Goal: Task Accomplishment & Management: Manage account settings

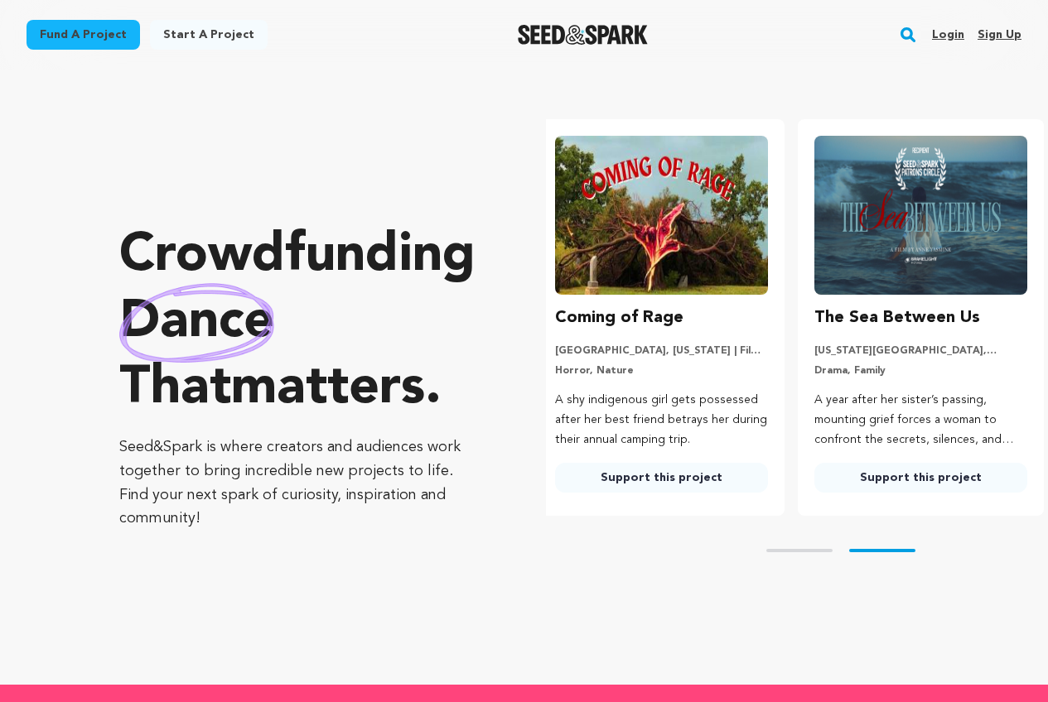
scroll to position [0, 273]
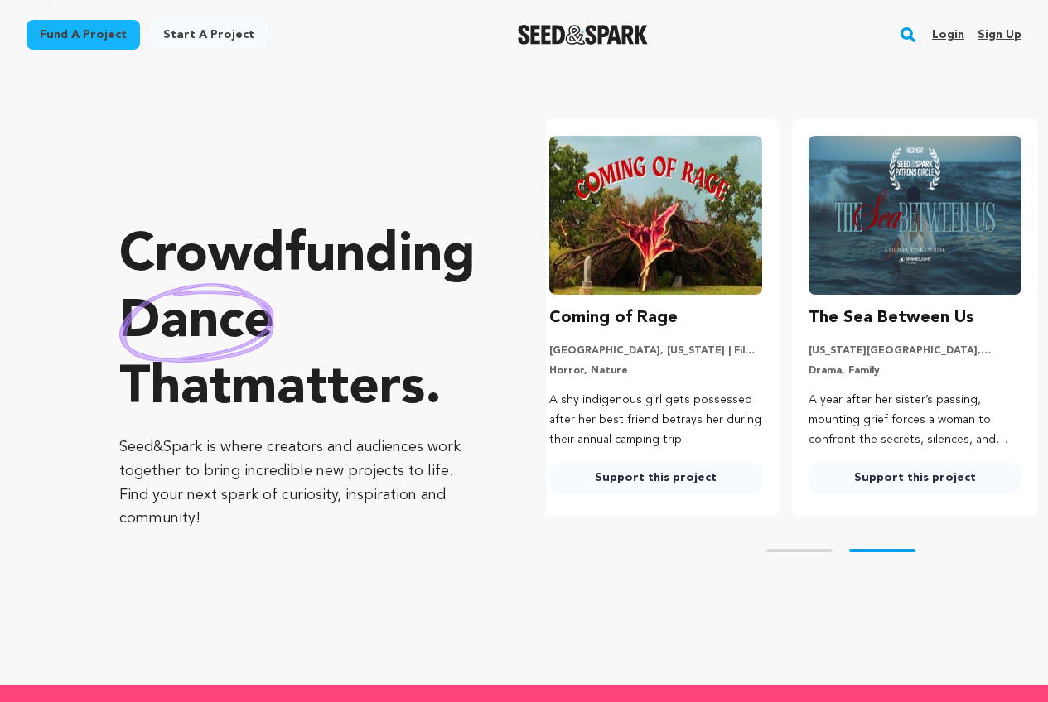
click at [1013, 29] on link "Sign up" at bounding box center [999, 35] width 44 height 27
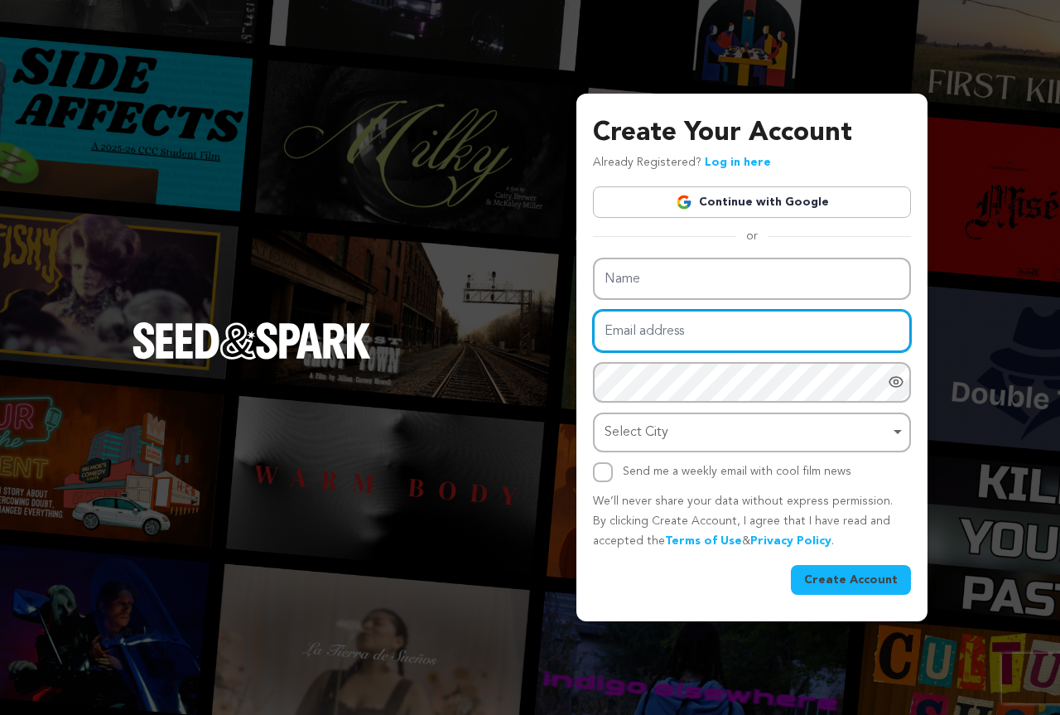
click at [683, 331] on input "Email address" at bounding box center [752, 331] width 318 height 42
paste input "boleh31596@euleina.com"
type input "boleh31596@euleina.com"
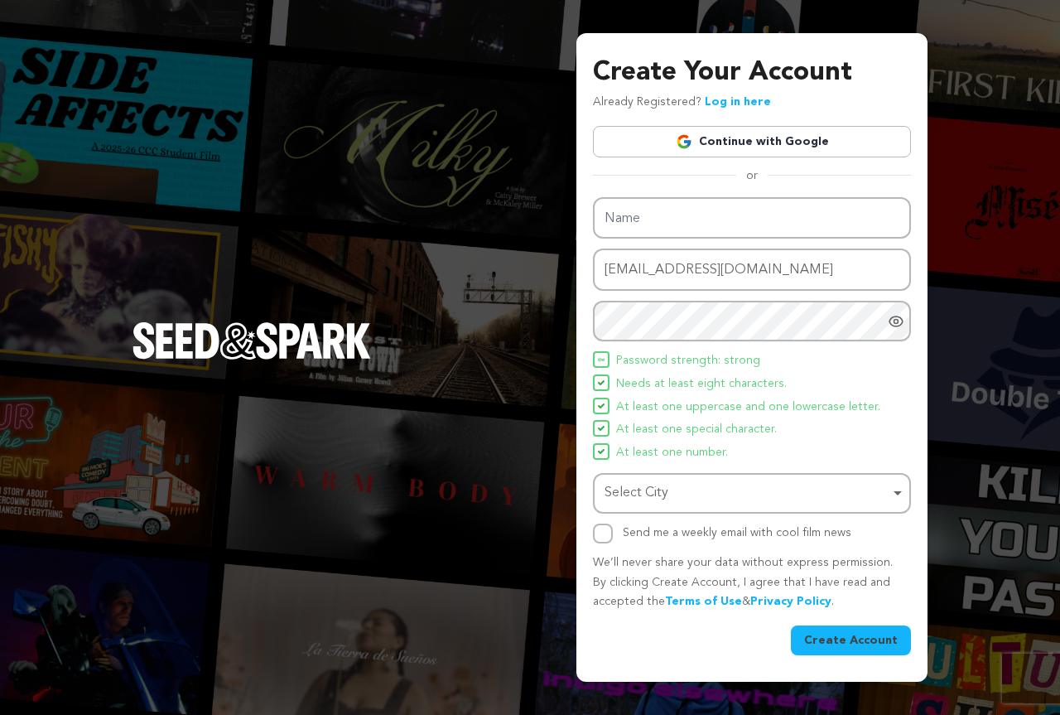
click at [664, 239] on div "Name Email address boleh31596@euleina.com Password Password must have at least …" at bounding box center [752, 370] width 318 height 346
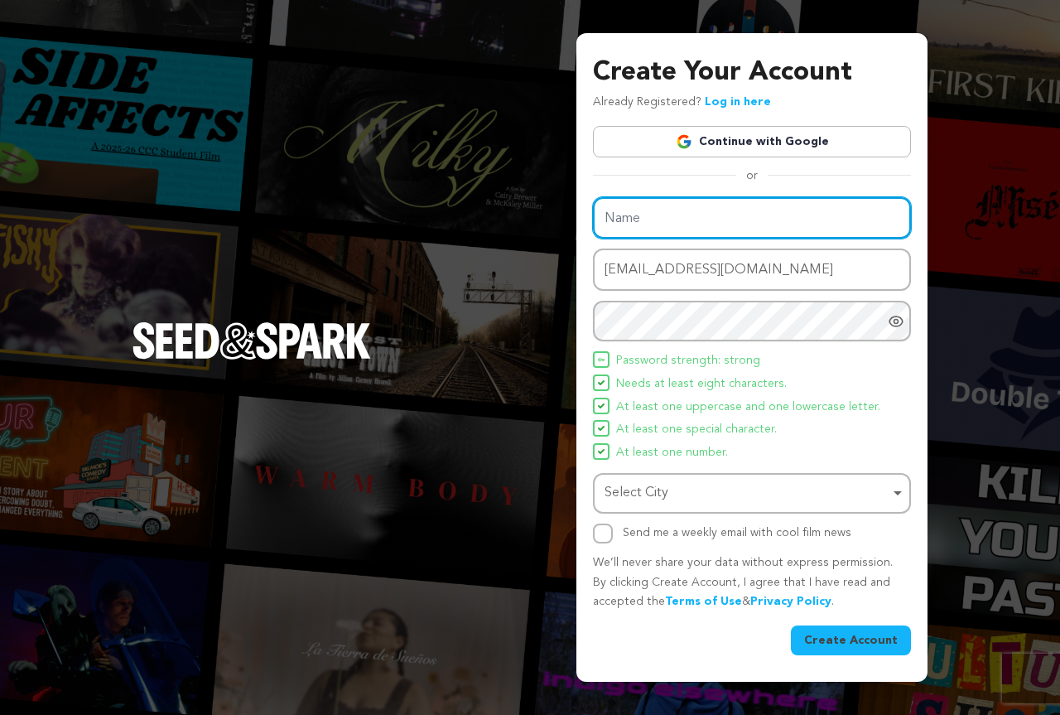
click at [664, 230] on input "Name" at bounding box center [752, 218] width 318 height 42
paste input "jack5897"
click at [635, 490] on div "Select City Remove item" at bounding box center [747, 493] width 285 height 24
type input "jack5897"
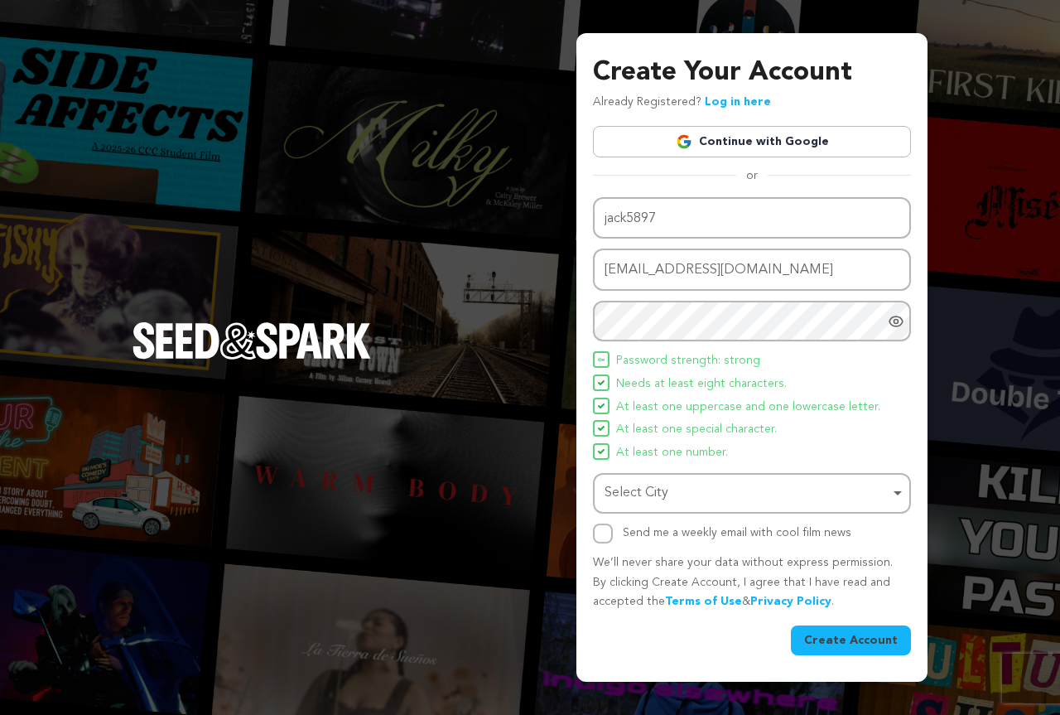
click at [617, 504] on div "Select City Remove item" at bounding box center [747, 493] width 285 height 24
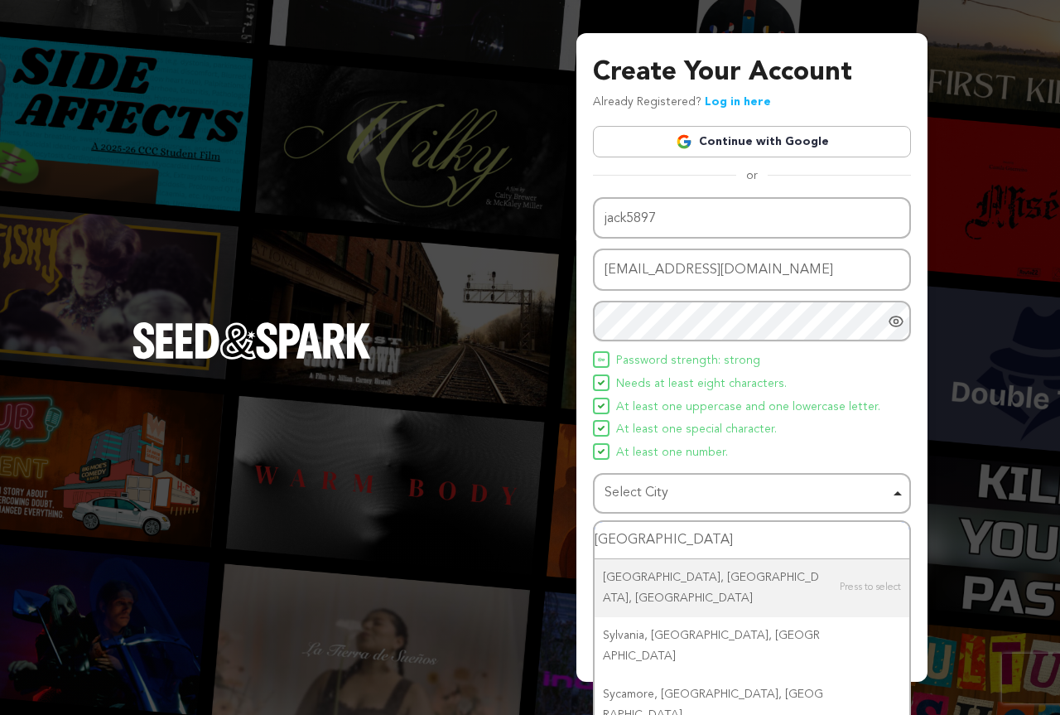
type input "sydne"
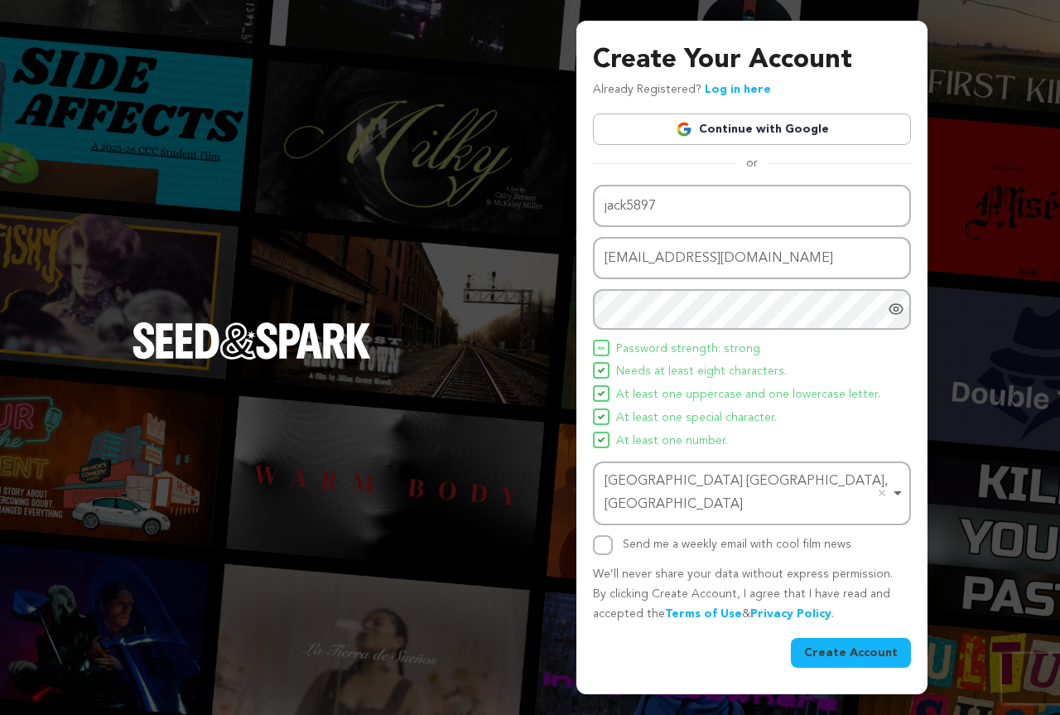
click at [841, 638] on button "Create Account" at bounding box center [851, 653] width 120 height 30
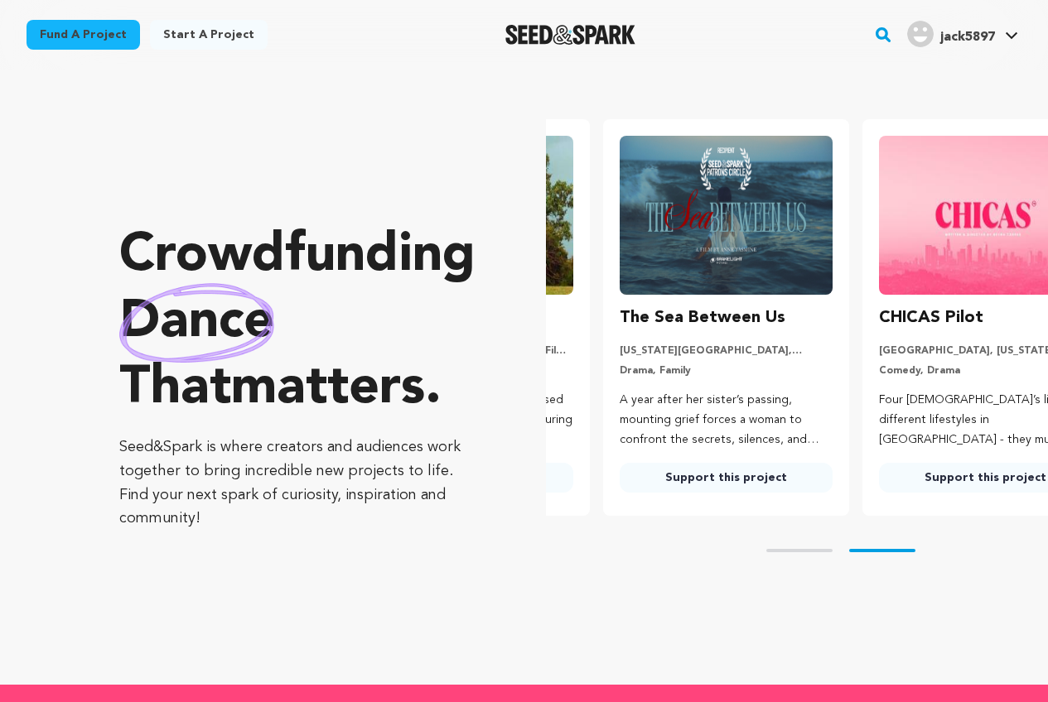
scroll to position [0, 273]
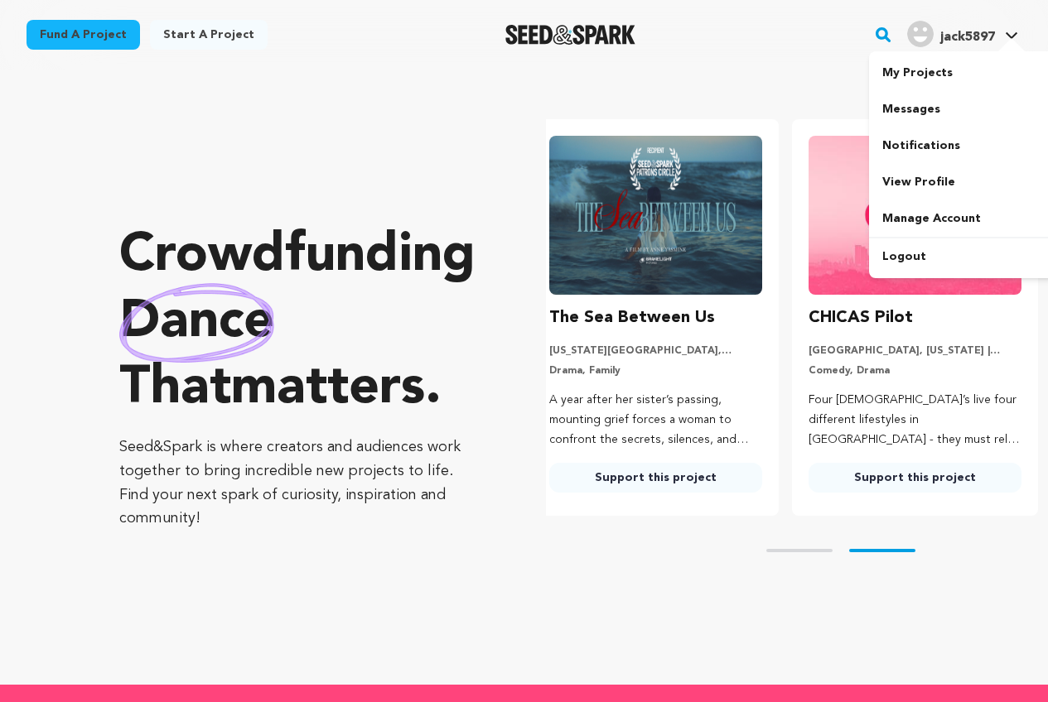
click at [915, 41] on img "jack5897's Profile" at bounding box center [920, 34] width 27 height 27
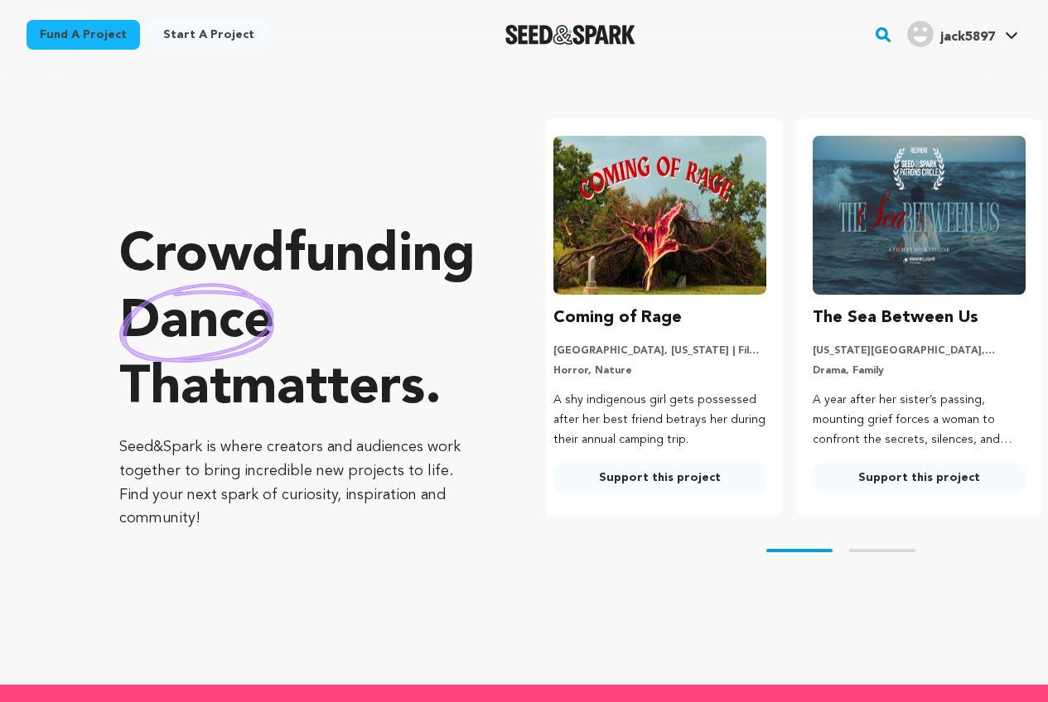
scroll to position [0, 0]
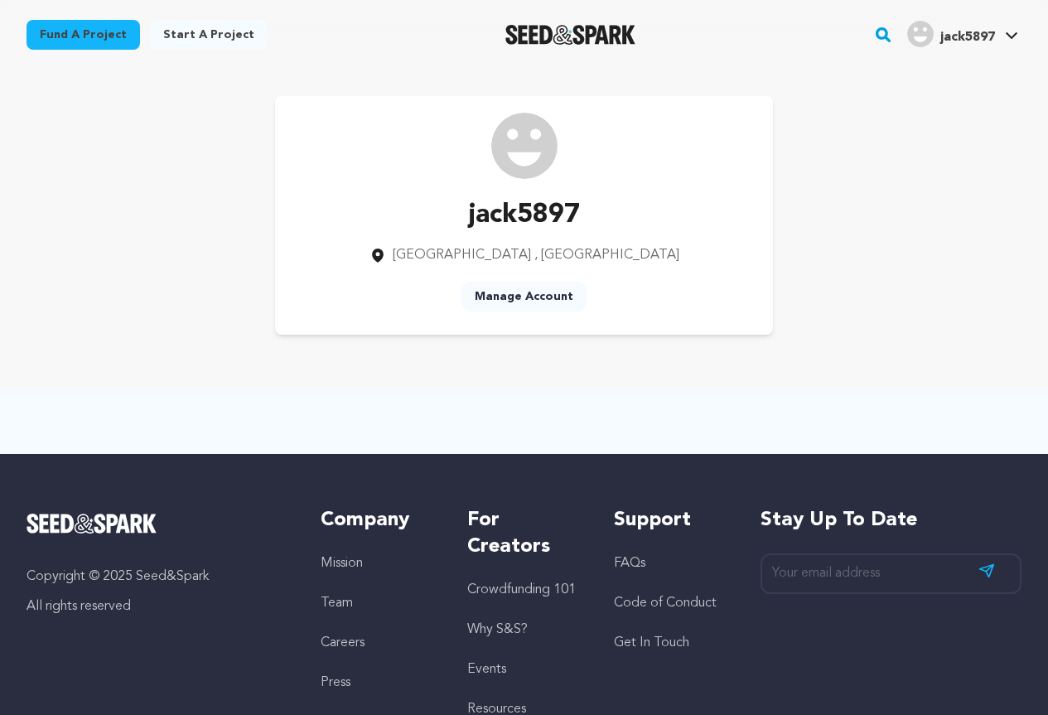
click at [508, 292] on link "Manage Account" at bounding box center [523, 297] width 125 height 30
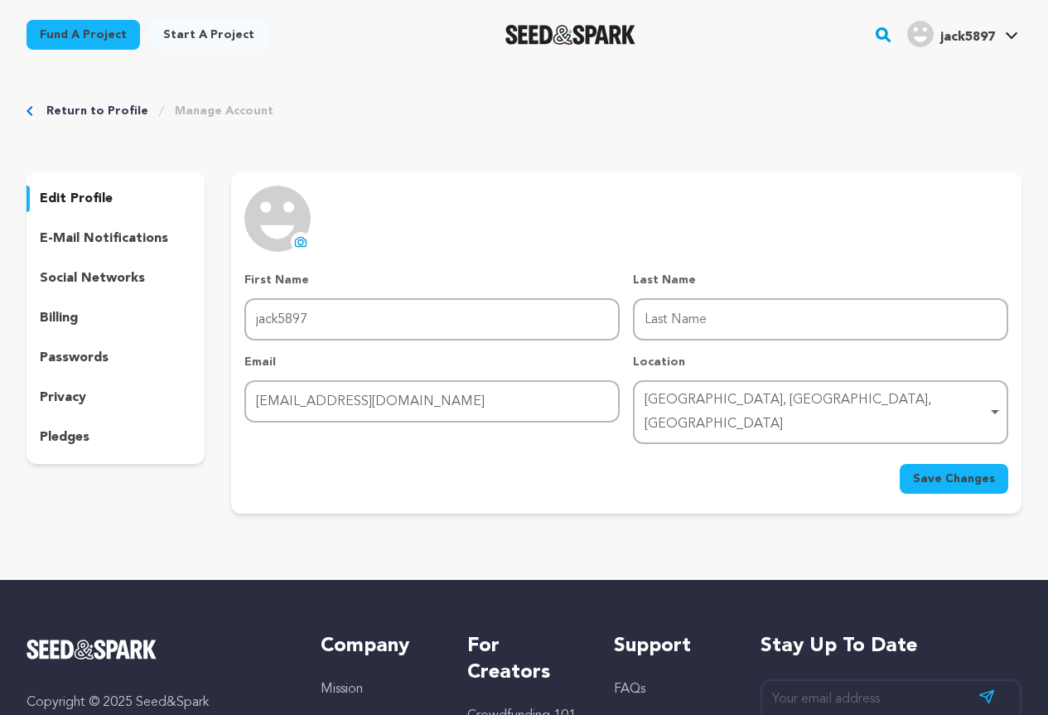
click at [296, 240] on icon at bounding box center [300, 241] width 13 height 13
click at [70, 277] on p "social networks" at bounding box center [92, 278] width 105 height 20
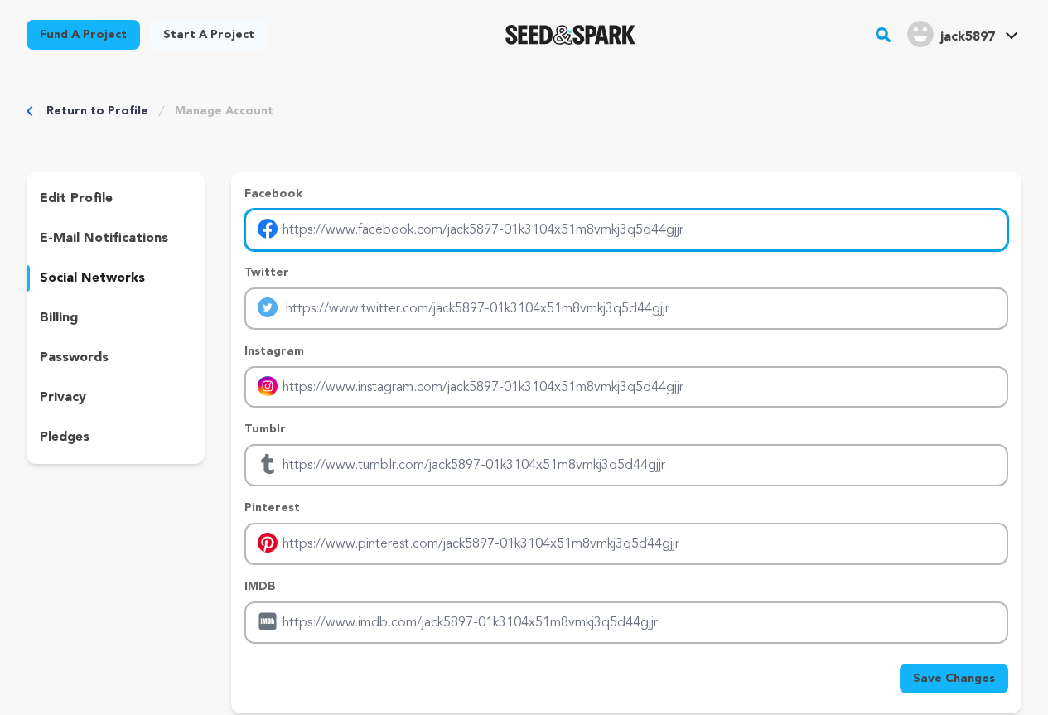
click at [311, 237] on input "Enter facebook profile link" at bounding box center [626, 230] width 764 height 42
type input "[URL][DOMAIN_NAME][DOMAIN_NAME]"
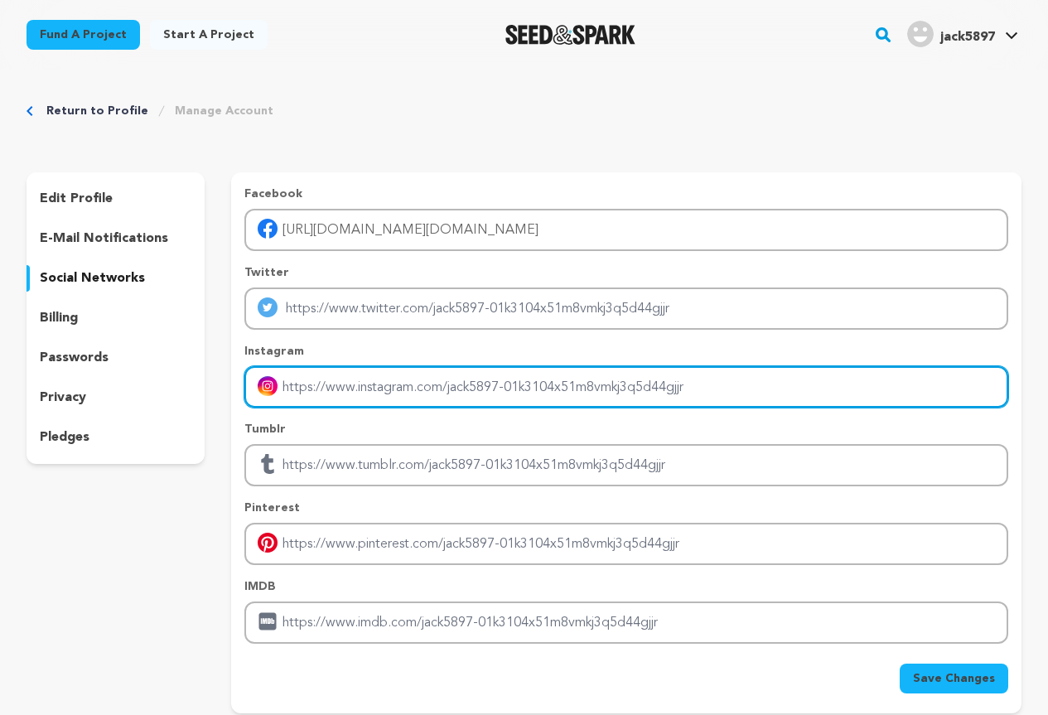
click at [353, 389] on input "Enter instagram handle link" at bounding box center [626, 387] width 764 height 42
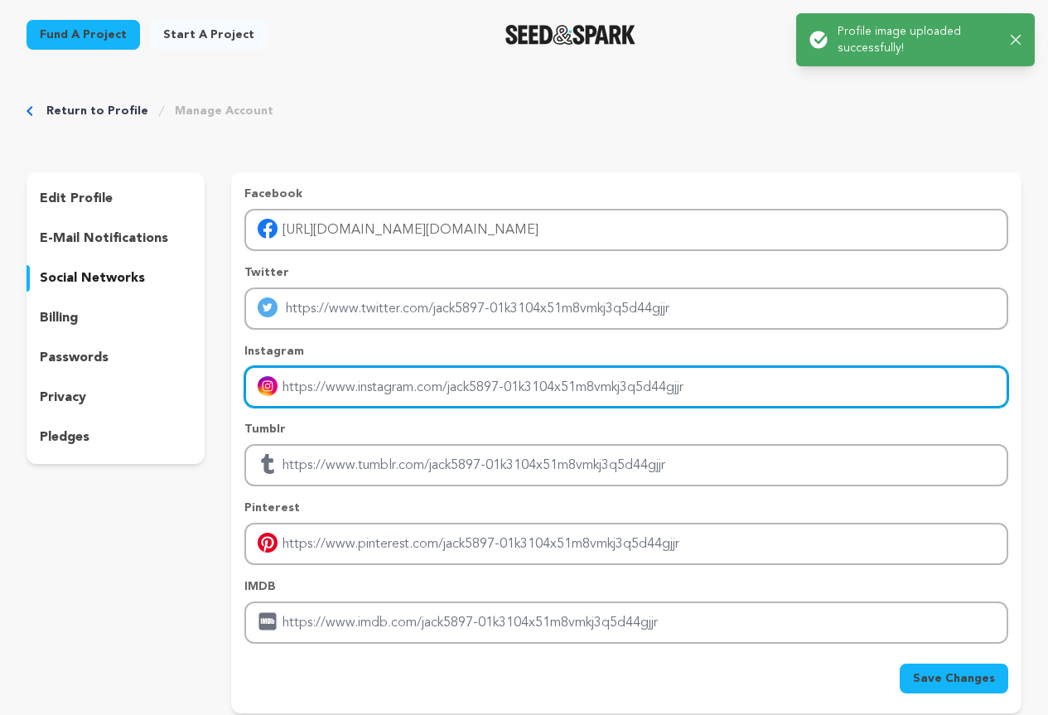
type input "https://www.instagram.com/blueloans.au?utm_source=ig_web_button_share_sheet&igs…"
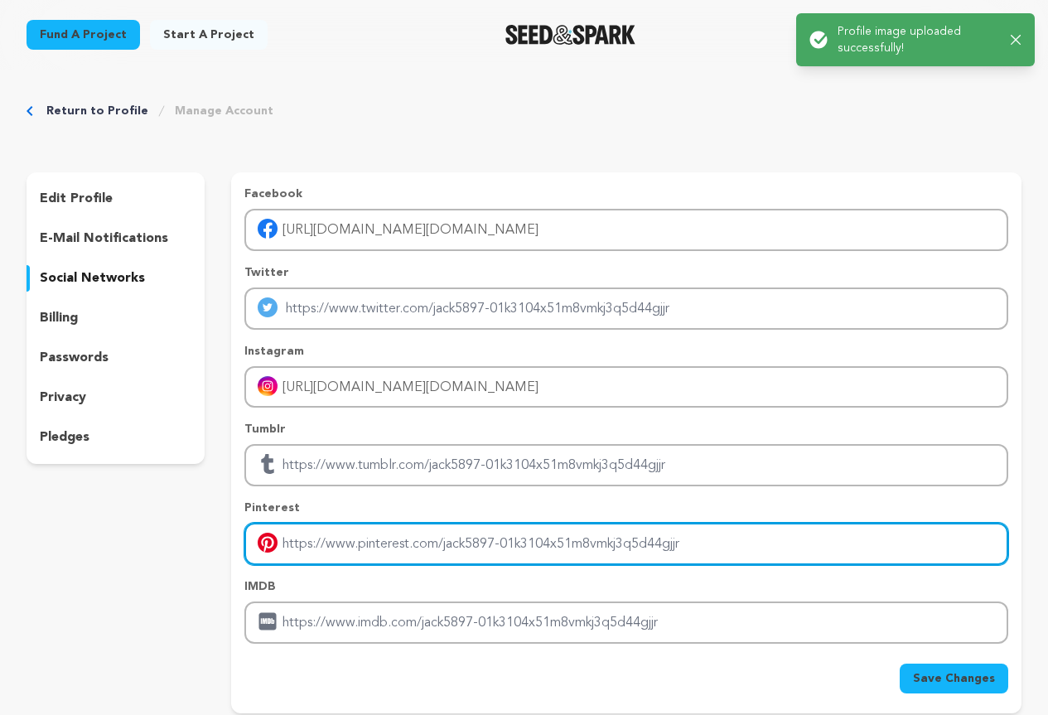
click at [348, 541] on input "Enter pinterest profile link" at bounding box center [626, 544] width 764 height 42
type input "https://www.pinterest.com/blueloans27/"
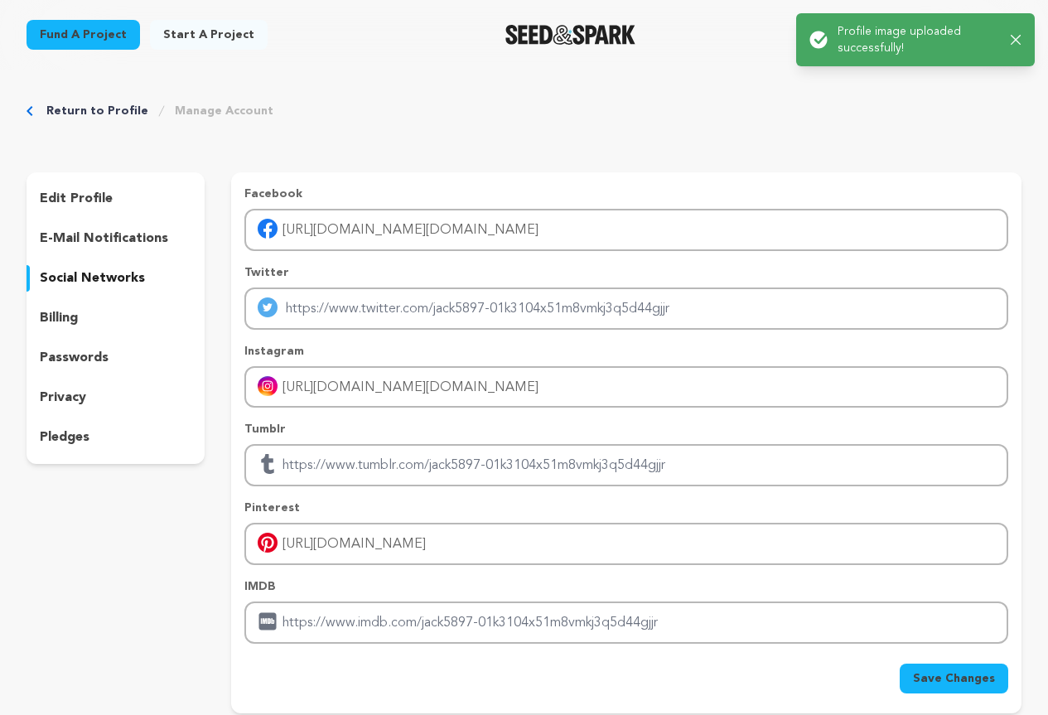
click at [970, 679] on span "Save Changes" at bounding box center [954, 678] width 82 height 17
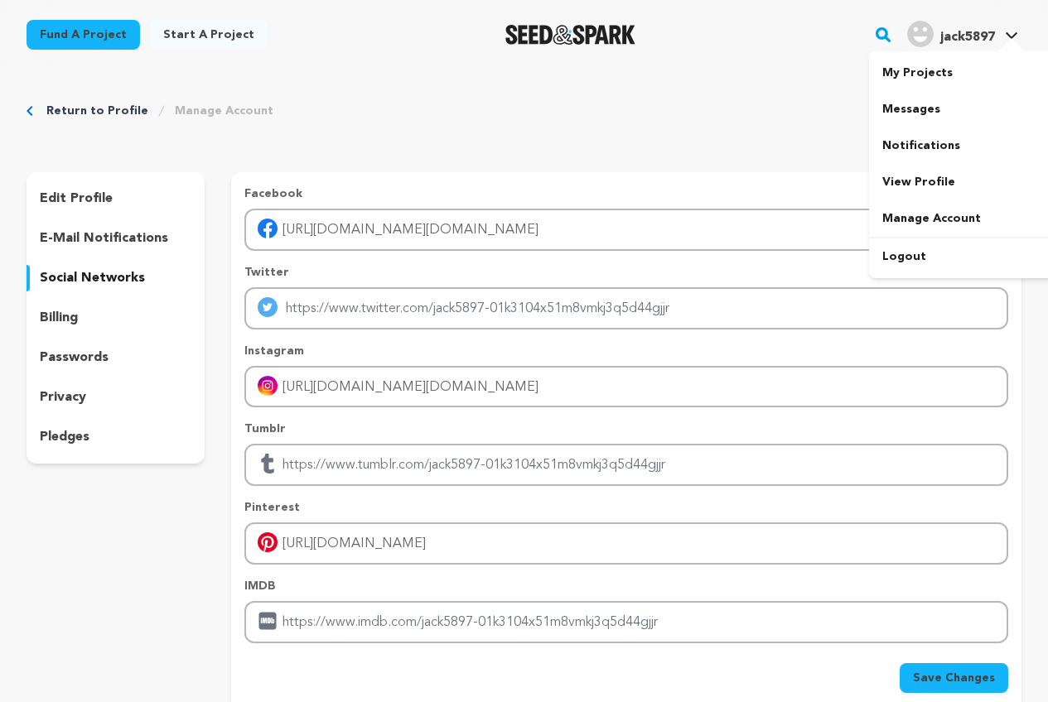
click at [929, 29] on img "jack5897's Profile" at bounding box center [920, 34] width 27 height 27
